Goal: Transaction & Acquisition: Purchase product/service

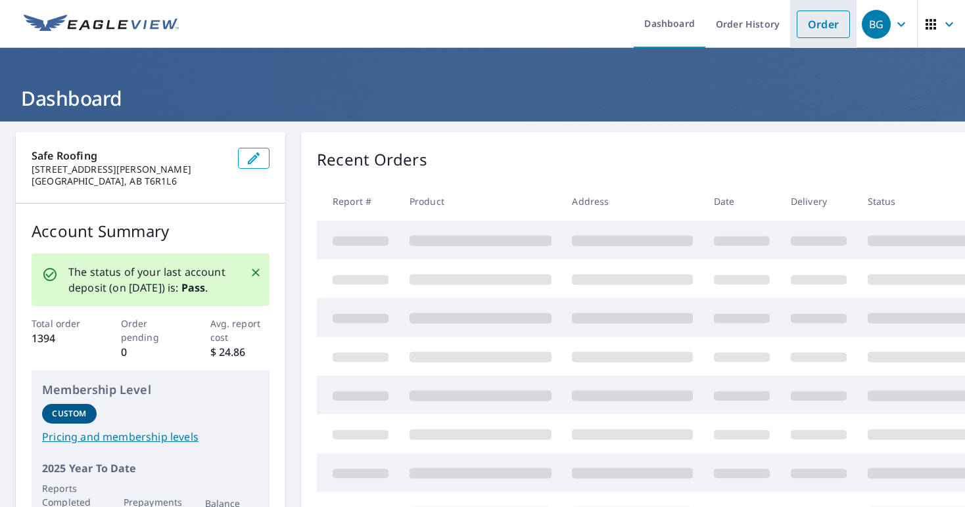
click at [809, 23] on link "Order" at bounding box center [822, 25] width 53 height 28
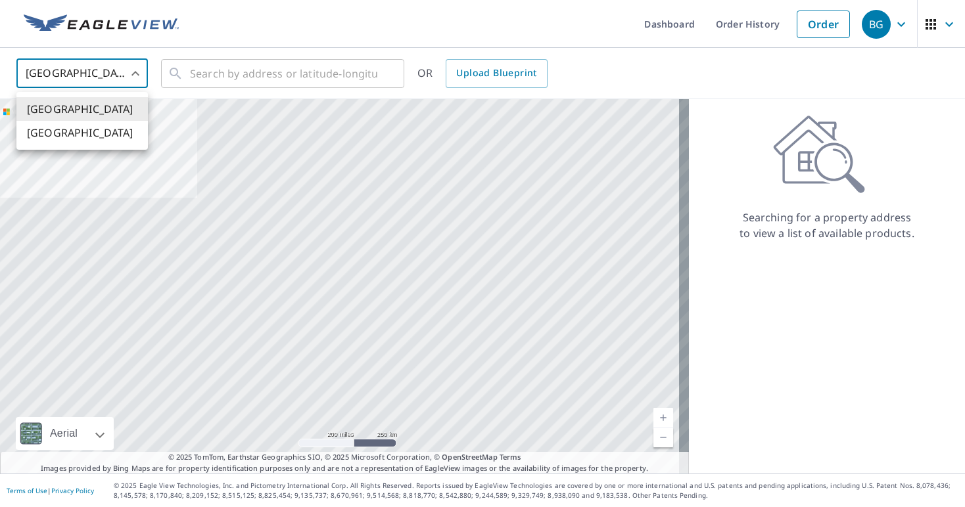
click at [110, 67] on body "BG BG Dashboard Order History Order BG United States US ​ ​ OR Upload Blueprint…" at bounding box center [482, 253] width 965 height 507
click at [99, 133] on li "[GEOGRAPHIC_DATA]" at bounding box center [81, 133] width 131 height 24
type input "CA"
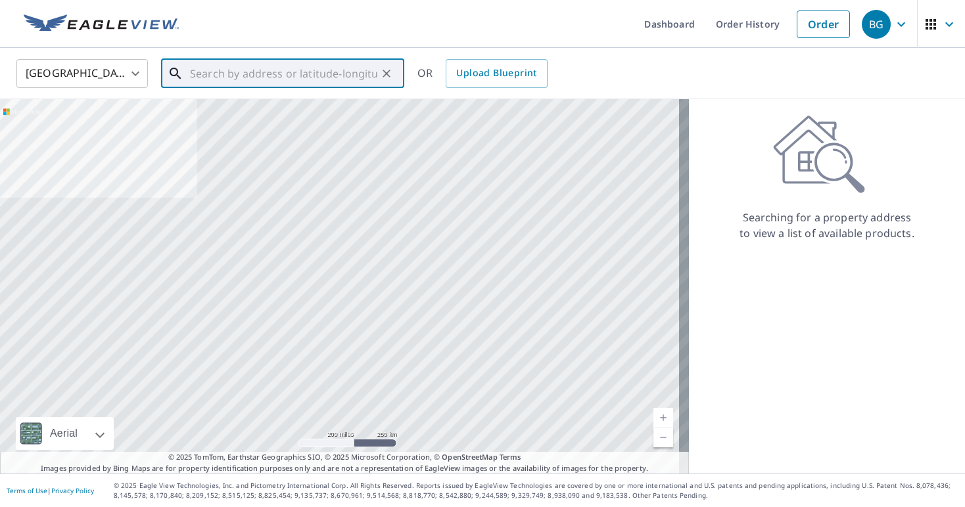
click at [213, 74] on input "text" at bounding box center [283, 73] width 187 height 37
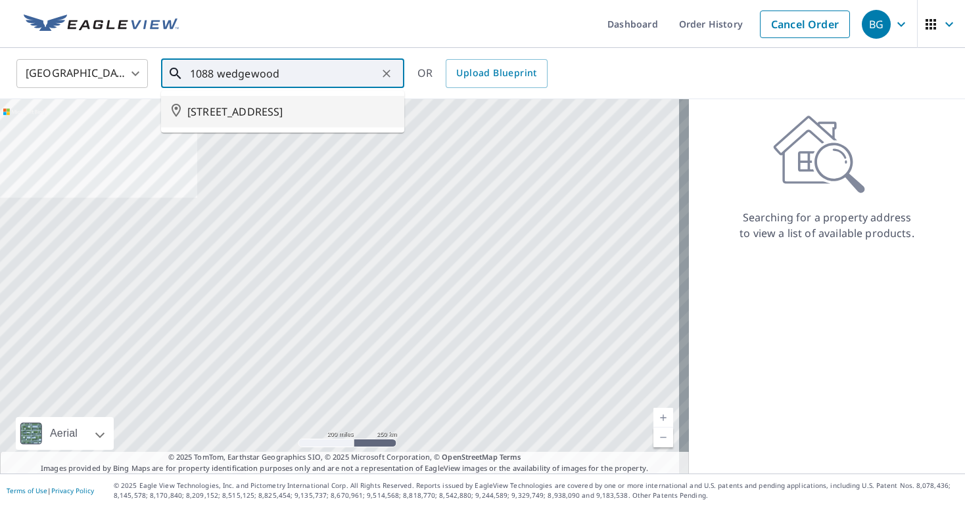
click at [220, 117] on span "[STREET_ADDRESS]" at bounding box center [290, 112] width 206 height 16
type input "[STREET_ADDRESS]"
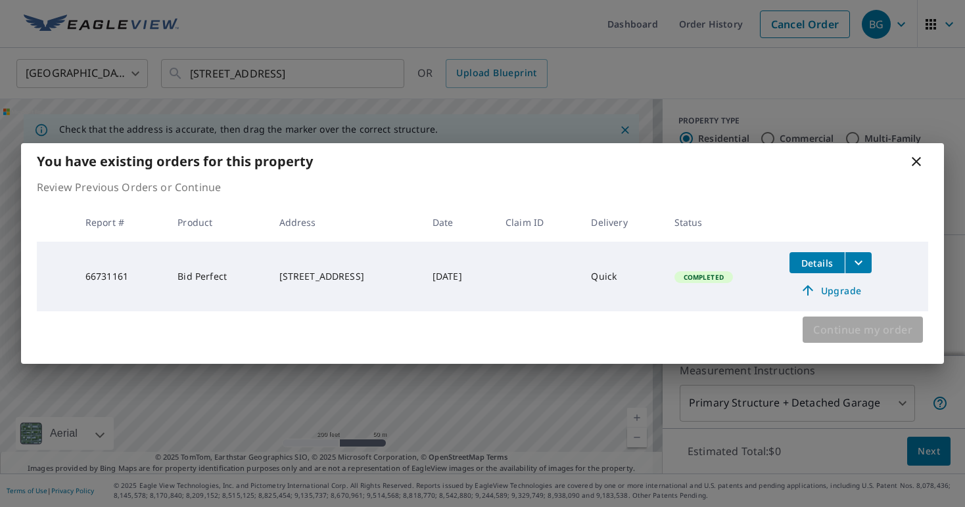
click at [894, 330] on span "Continue my order" at bounding box center [862, 330] width 99 height 18
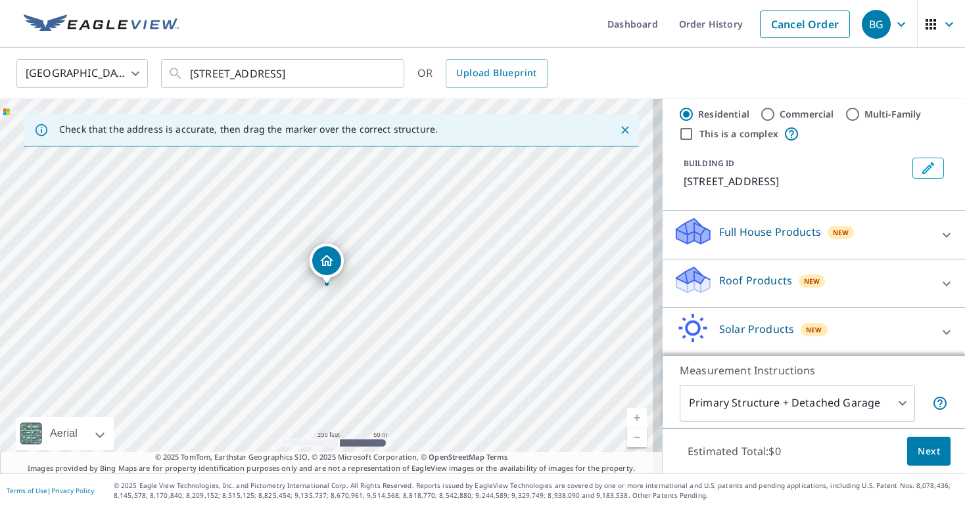
scroll to position [37, 0]
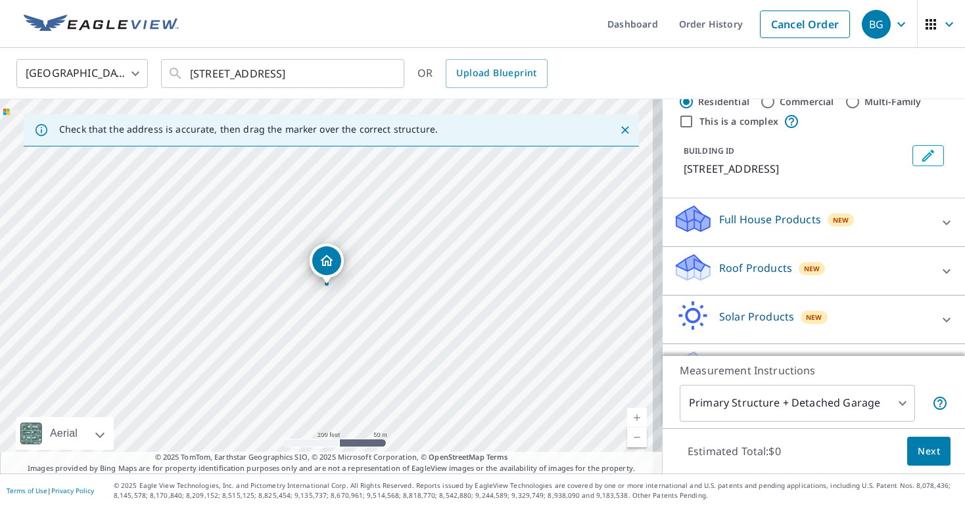
click at [867, 290] on div "Roof Products New" at bounding box center [802, 270] width 258 height 37
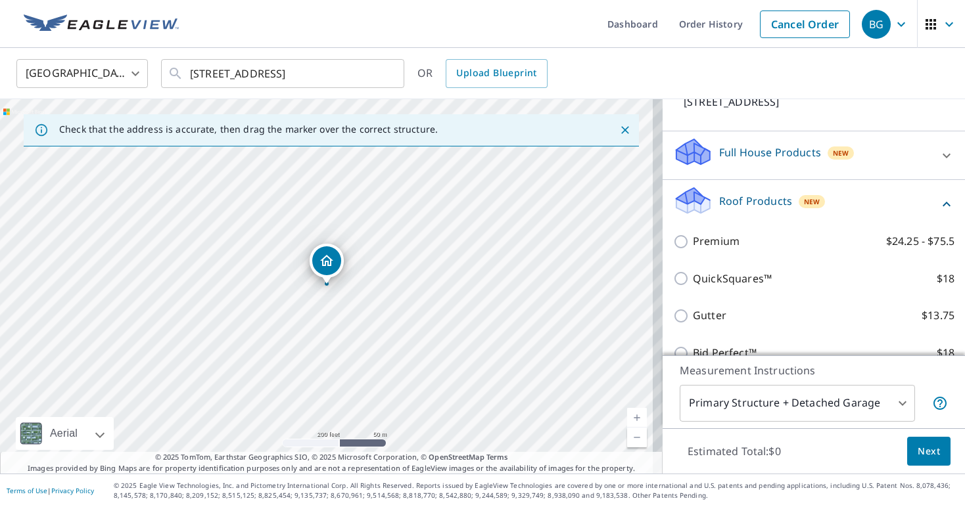
scroll to position [109, 0]
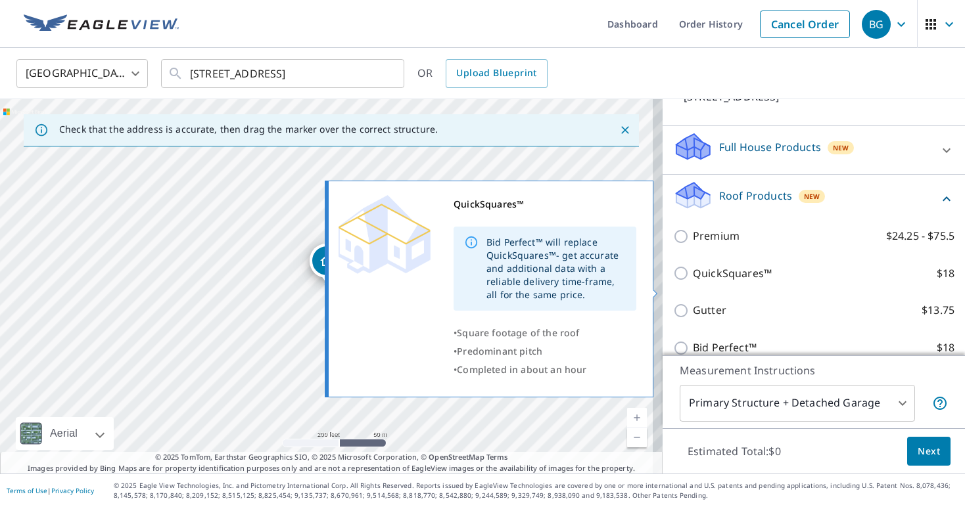
click at [738, 282] on p "QuickSquares™" at bounding box center [732, 273] width 79 height 16
click at [693, 281] on input "QuickSquares™ $18" at bounding box center [683, 273] width 20 height 16
checkbox input "true"
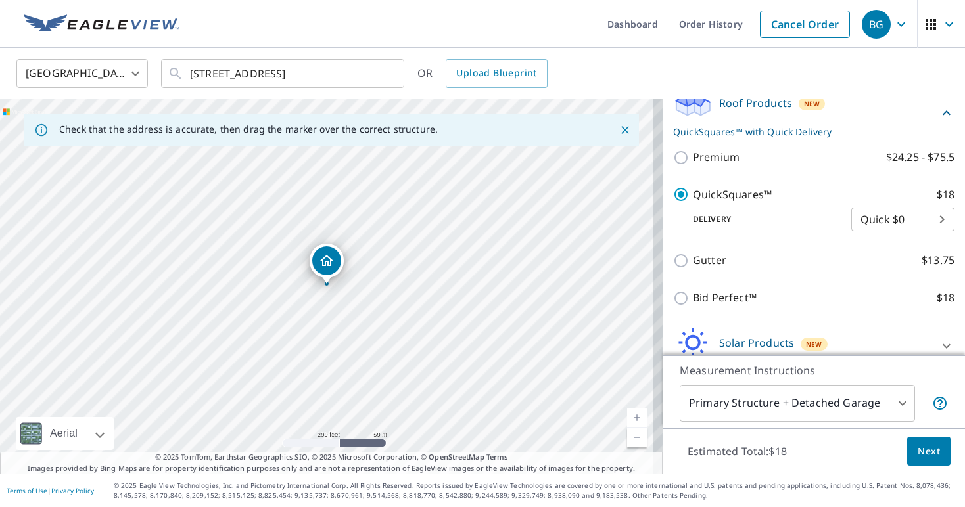
scroll to position [203, 0]
click at [917, 453] on span "Next" at bounding box center [928, 451] width 22 height 16
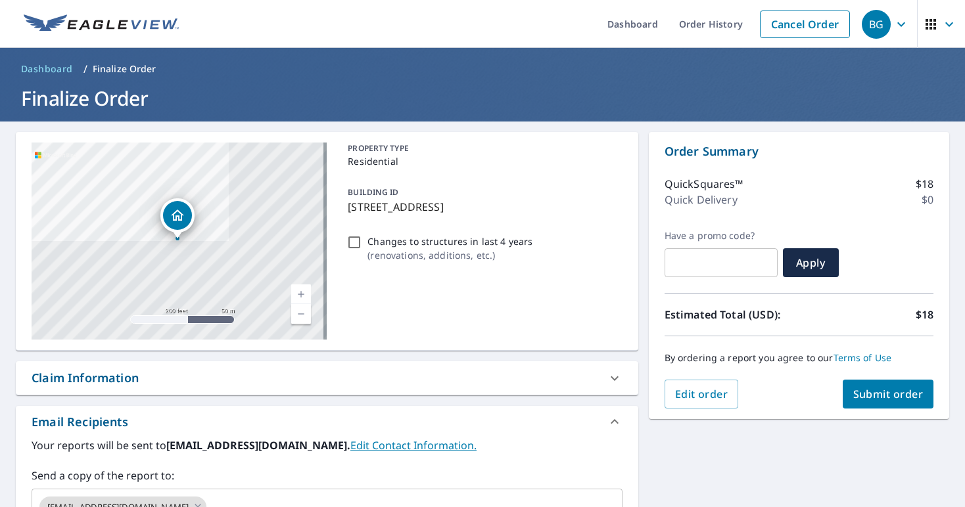
click at [856, 399] on span "Submit order" at bounding box center [888, 394] width 70 height 14
